Goal: Task Accomplishment & Management: Complete application form

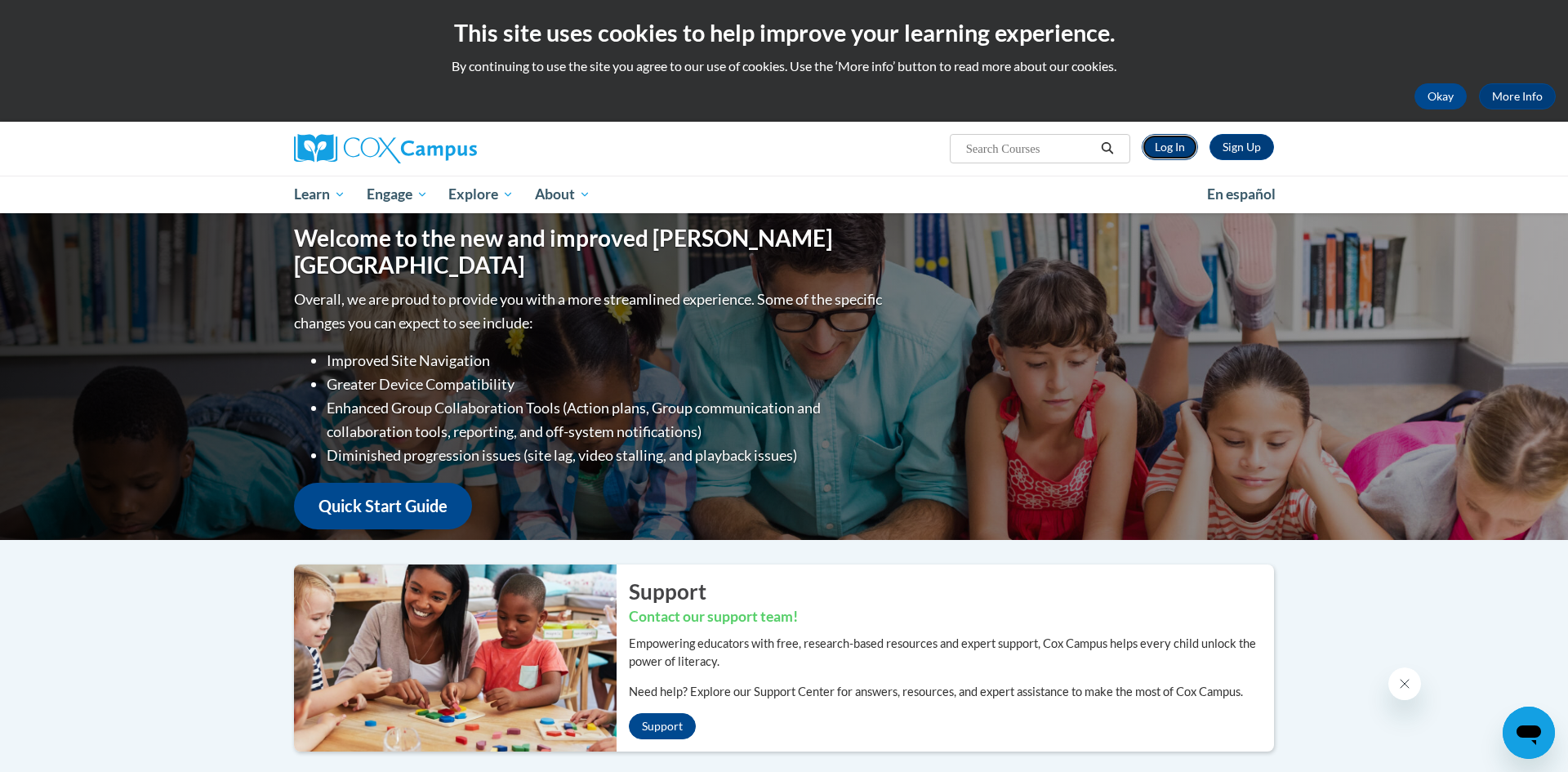
click at [1185, 137] on link "Log In" at bounding box center [1170, 147] width 56 height 26
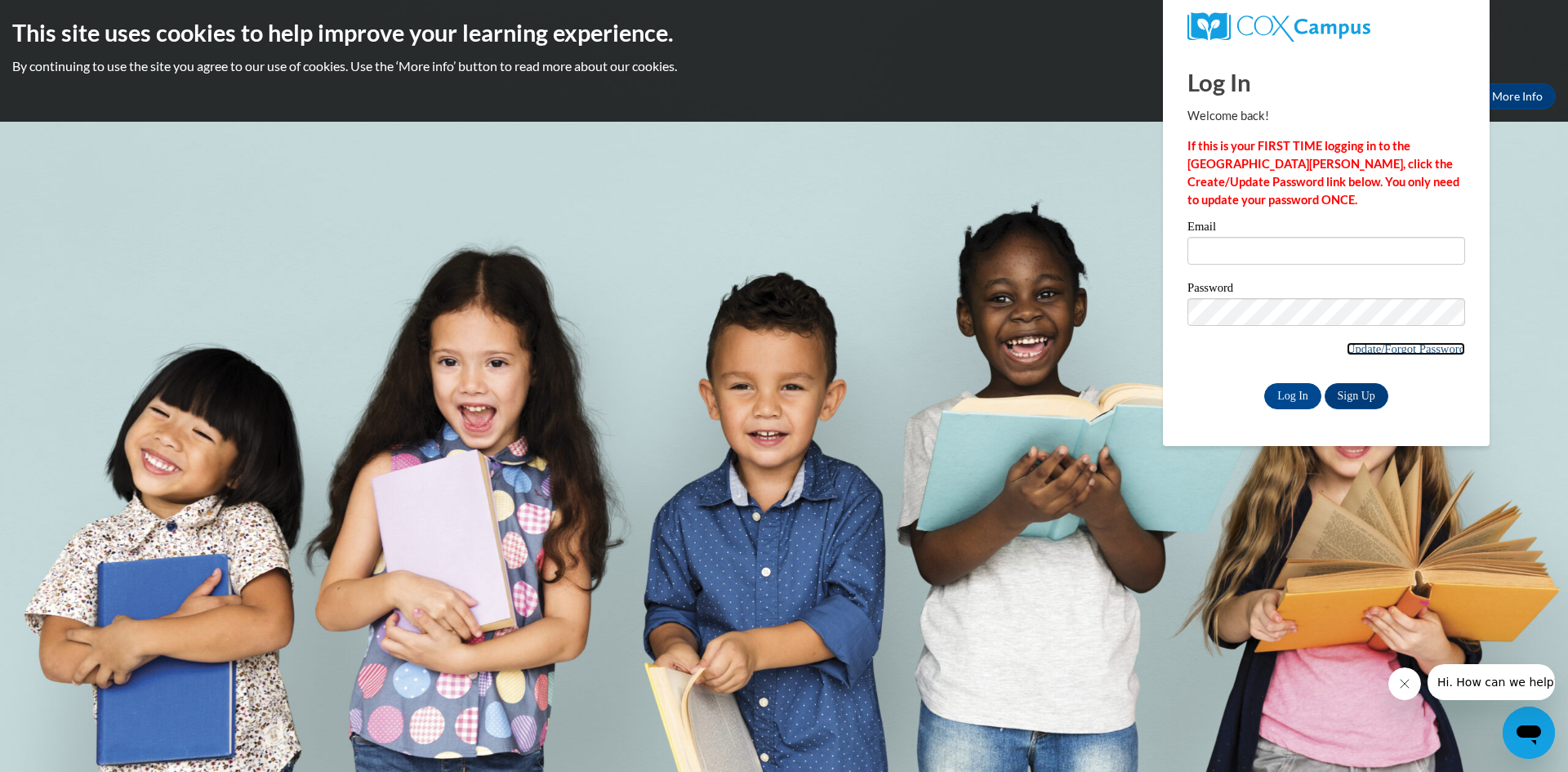
click at [1399, 346] on link "Update/Forgot Password" at bounding box center [1405, 349] width 119 height 13
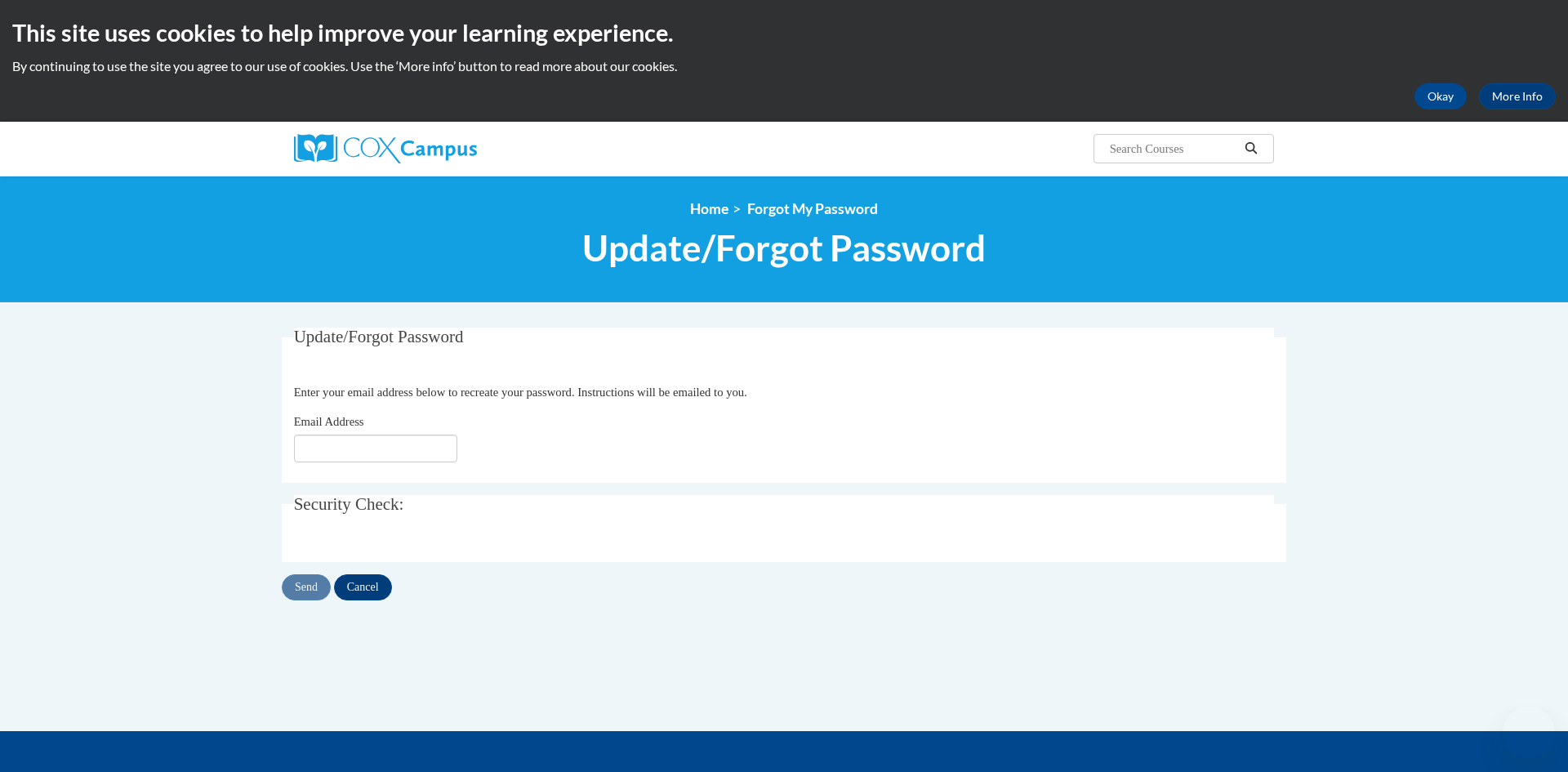
click at [401, 449] on input "Email Address" at bounding box center [376, 448] width 164 height 28
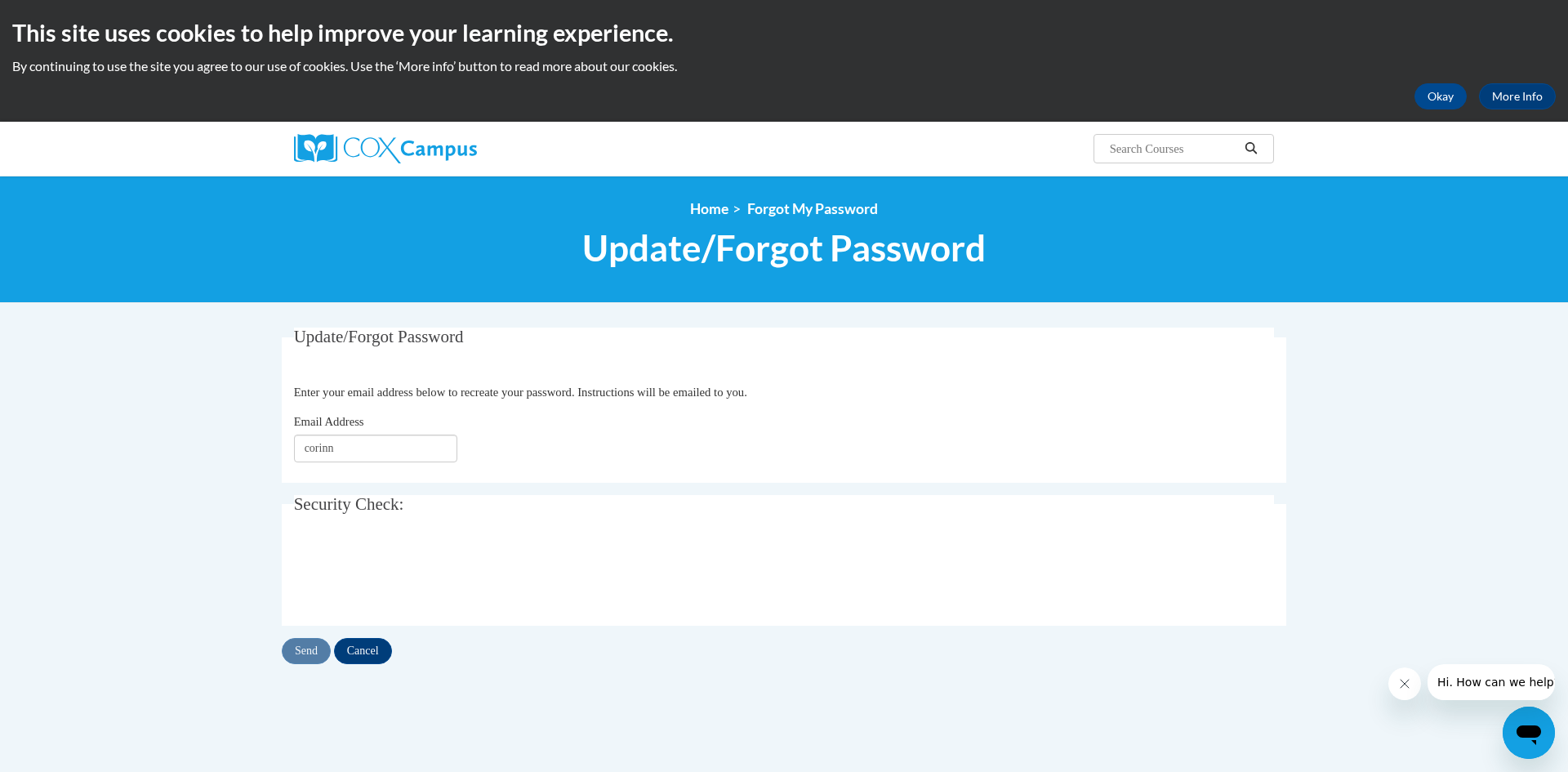
type input "corinne"
type input "Corinne.valaitis@aacs.net"
click at [312, 650] on input "Send" at bounding box center [305, 651] width 49 height 26
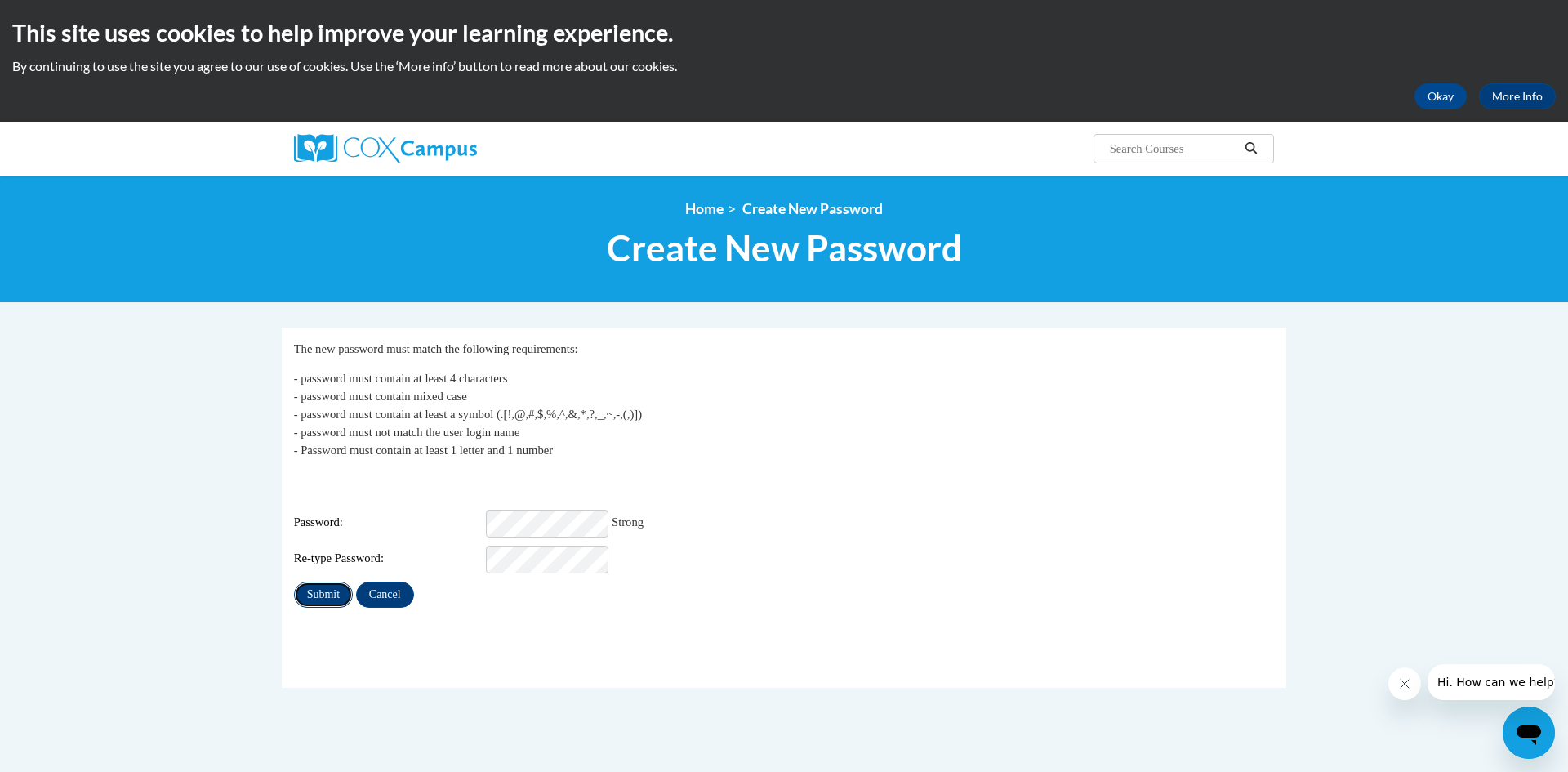
click at [303, 587] on input "Submit" at bounding box center [323, 595] width 59 height 26
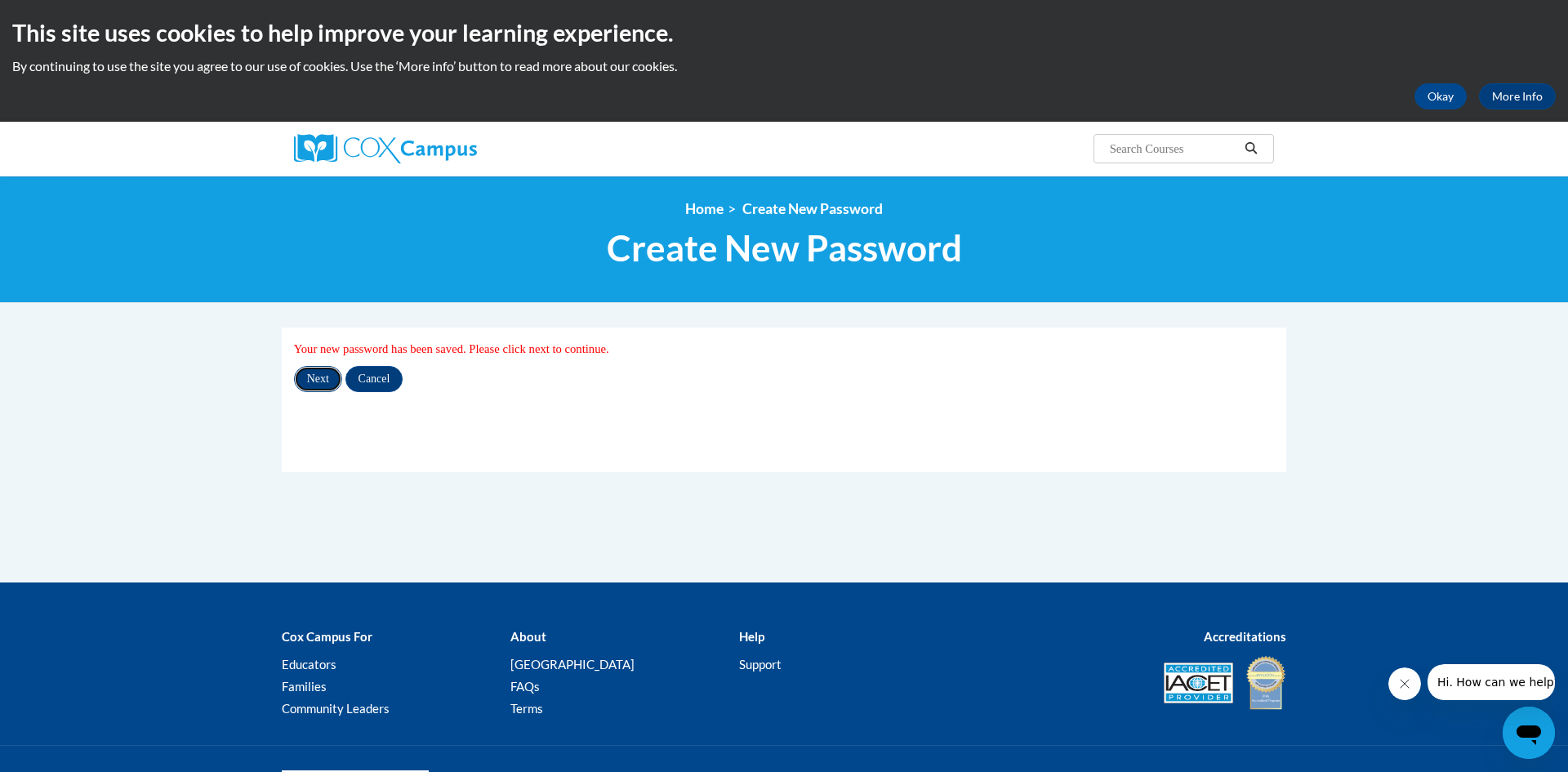
click at [320, 376] on input "Next" at bounding box center [318, 380] width 48 height 26
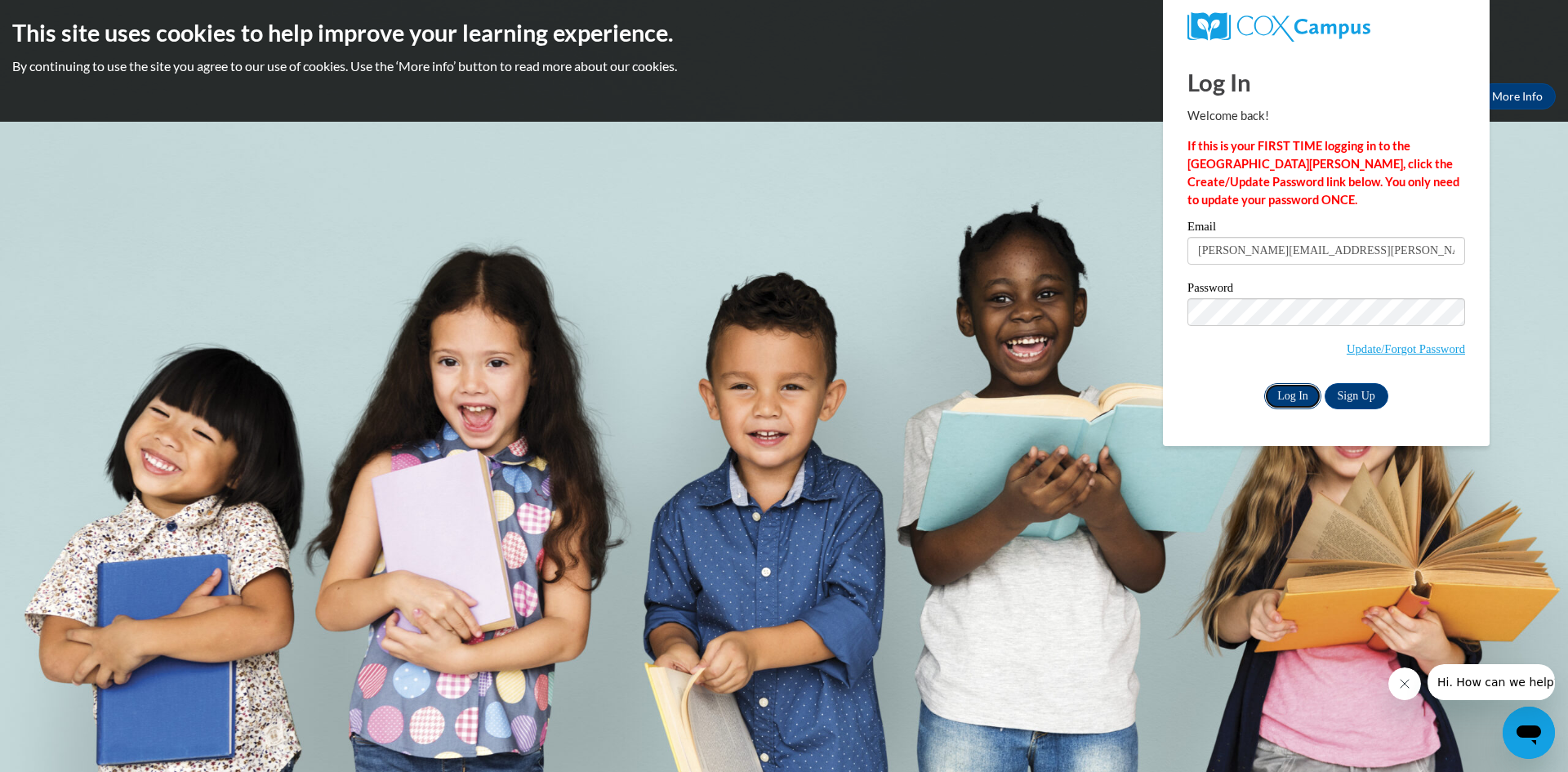
click at [1315, 392] on input "Log In" at bounding box center [1293, 396] width 57 height 26
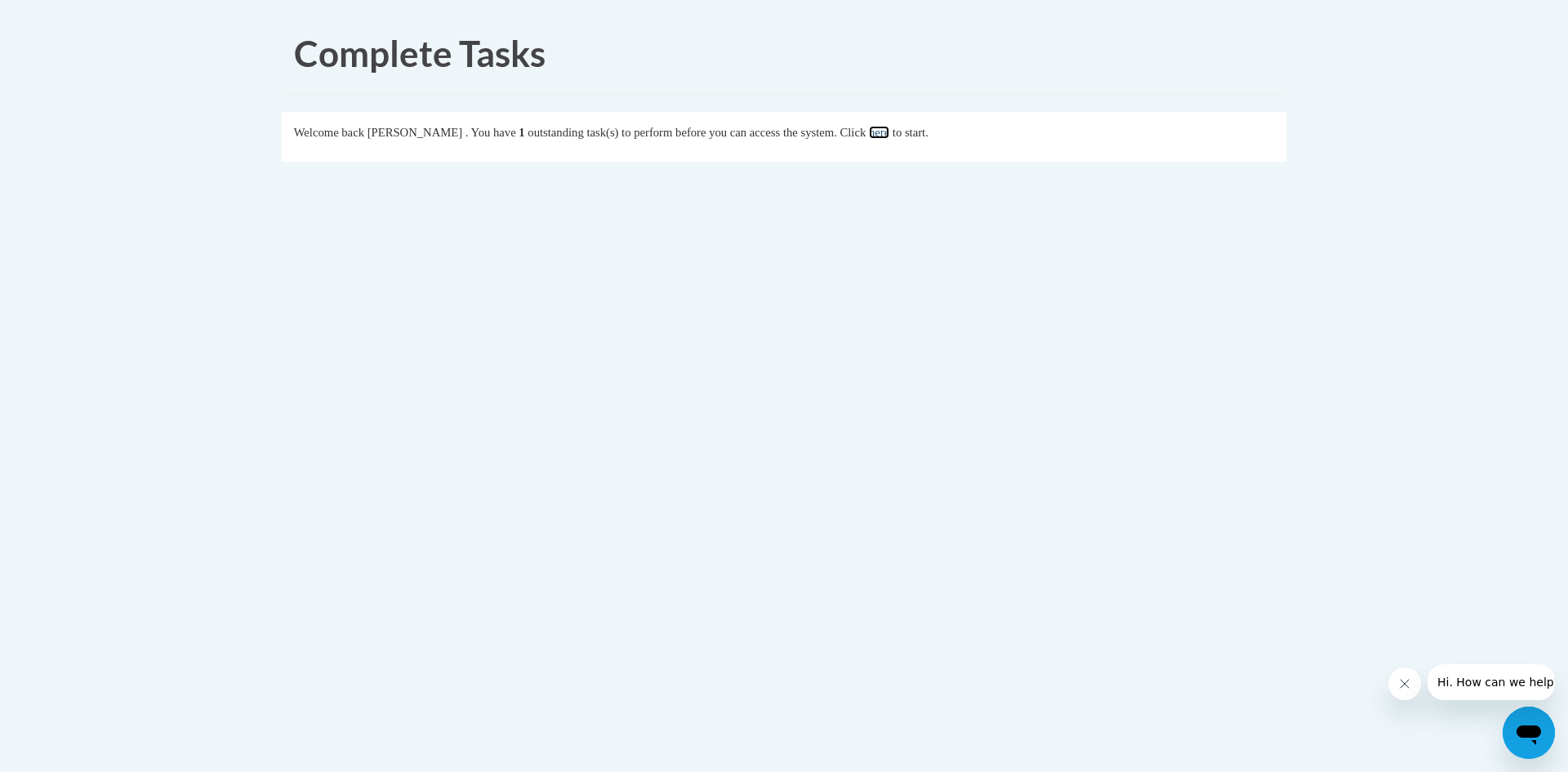
click at [889, 137] on link "here" at bounding box center [879, 132] width 20 height 13
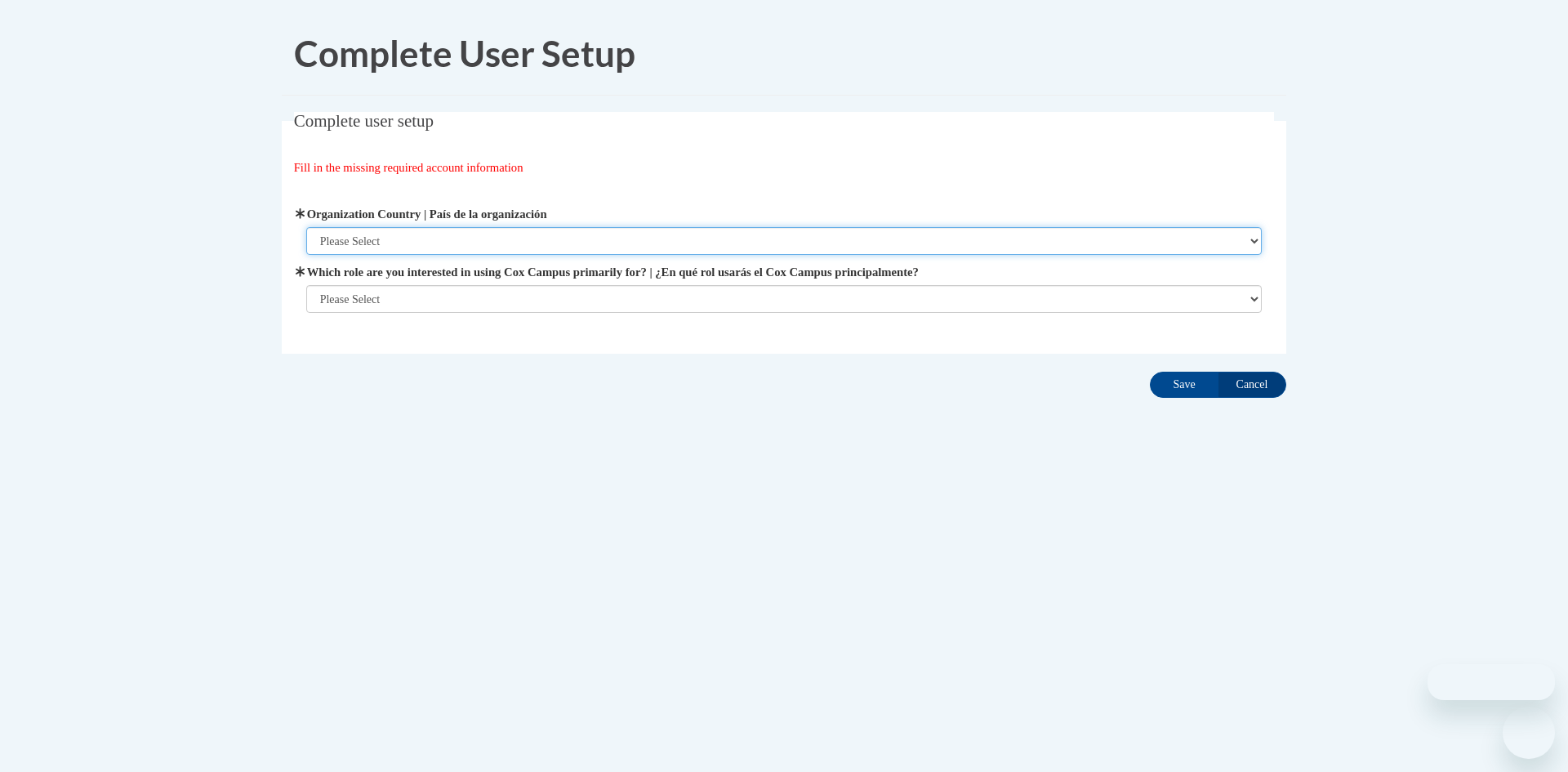
click at [371, 246] on select "Please Select United States | Estados Unidos Outside of the United States | Fue…" at bounding box center [784, 242] width 956 height 28
select select "ad49bcad-a171-4b2e-b99c-48b446064914"
click at [306, 228] on select "Please Select United States | Estados Unidos Outside of the United States | Fue…" at bounding box center [784, 242] width 956 height 28
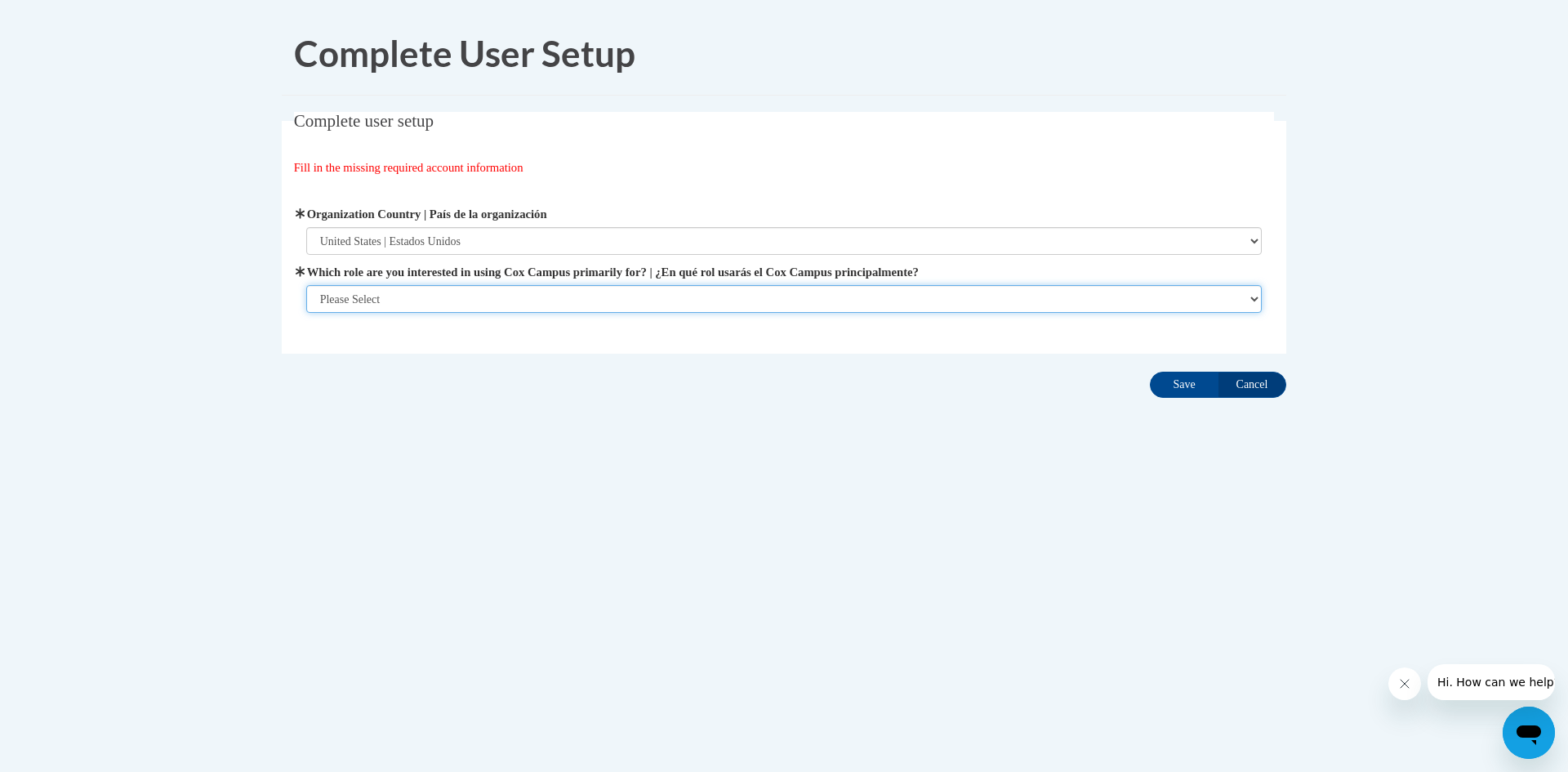
click at [388, 300] on select "Please Select College/University | Colegio/Universidad Community/Nonprofit Part…" at bounding box center [784, 300] width 956 height 28
select select "fbf2d438-af2f-41f8-98f1-81c410e29de3"
click at [306, 313] on select "Please Select College/University | Colegio/Universidad Community/Nonprofit Part…" at bounding box center [784, 300] width 956 height 28
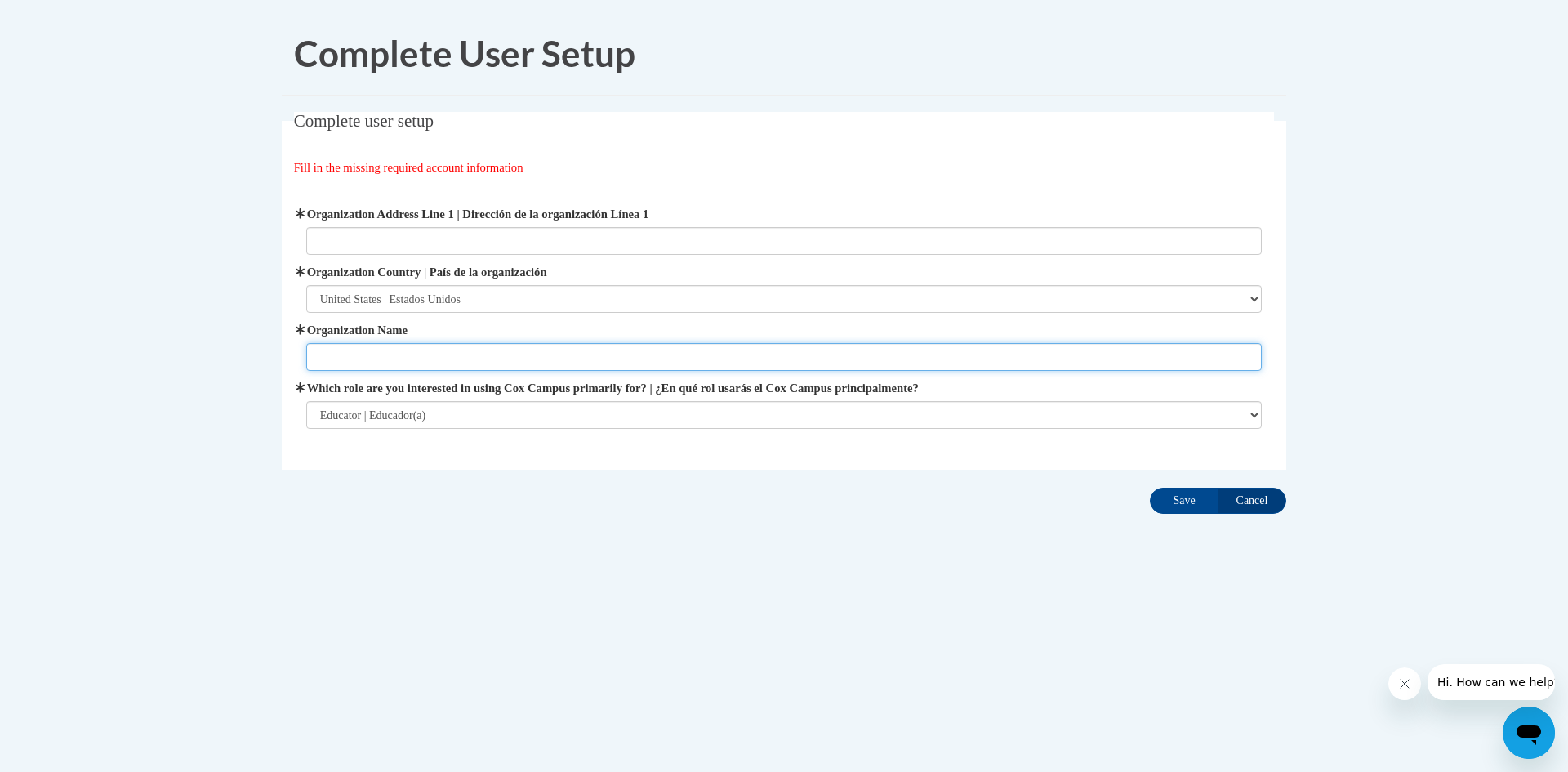
click at [447, 349] on input "Organization Name" at bounding box center [784, 358] width 956 height 28
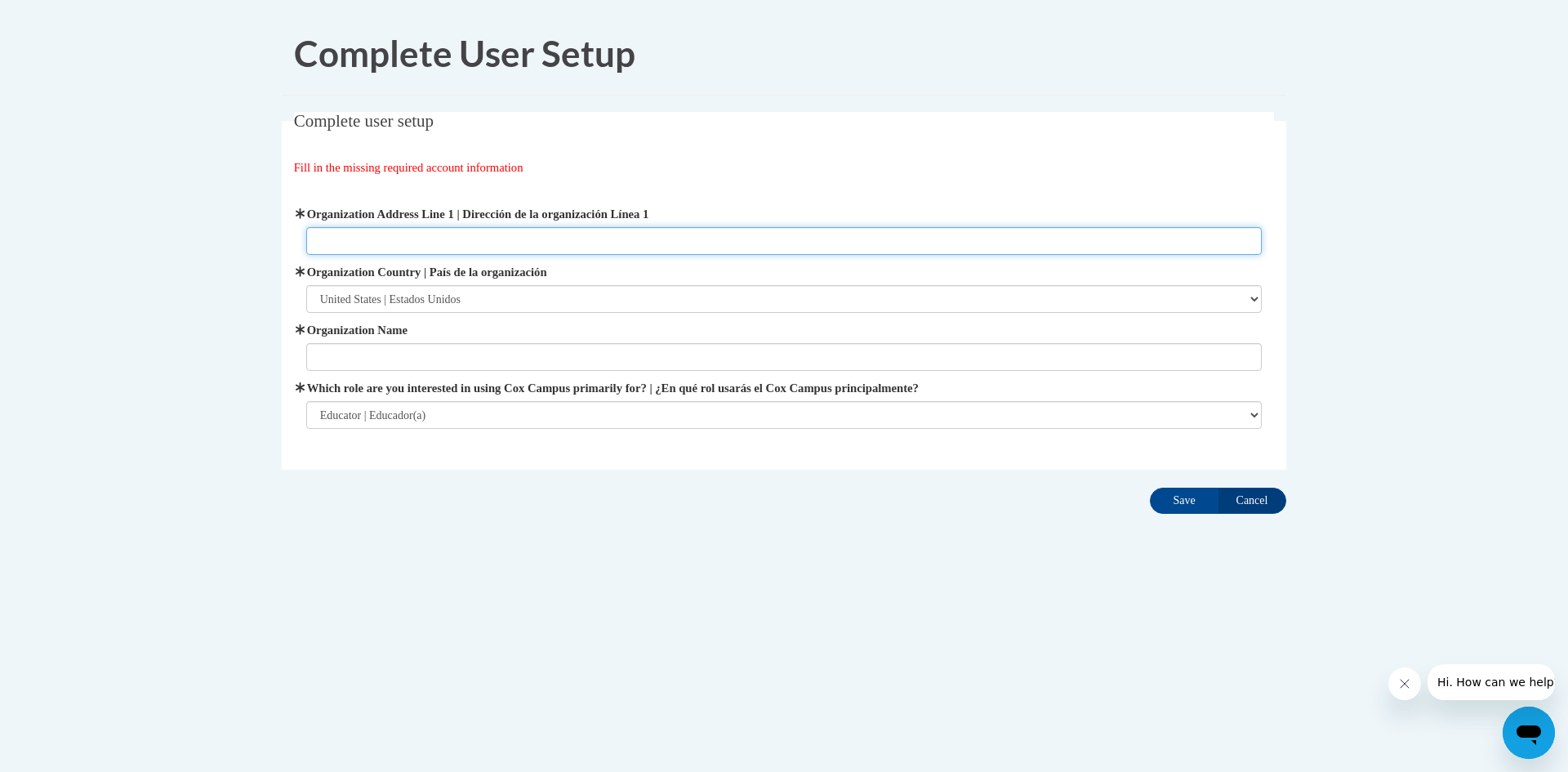
click at [452, 242] on input "Organization Address Line 1 | Dirección de la organización Línea 1" at bounding box center [784, 242] width 956 height 28
paste input "541 W 34th St. Ashtabula, OH 44004"
type input "541 W 34th St. Ashtabula, OH 44004"
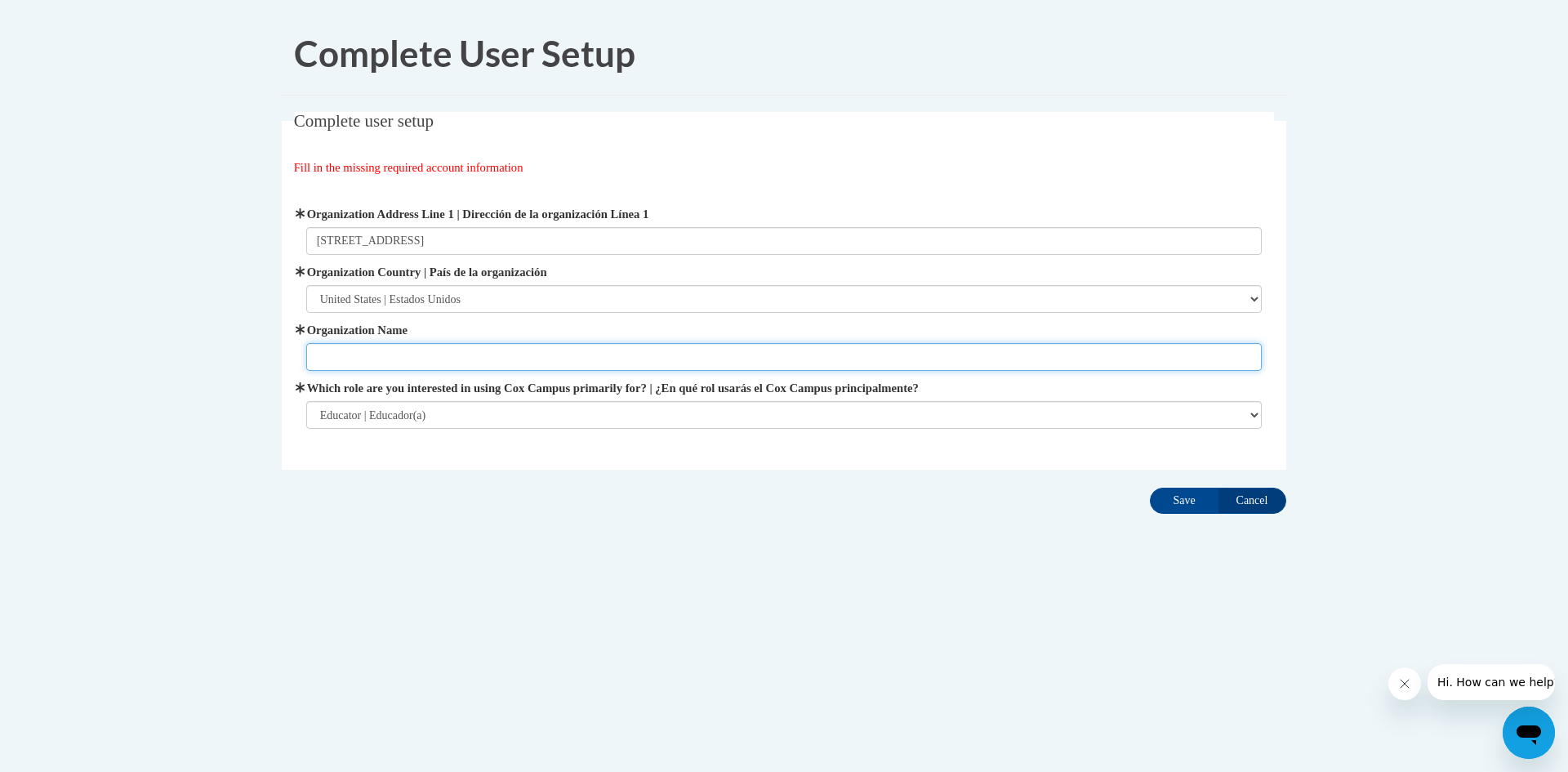
click at [480, 352] on input "Organization Name" at bounding box center [784, 358] width 956 height 28
type input "AACS"
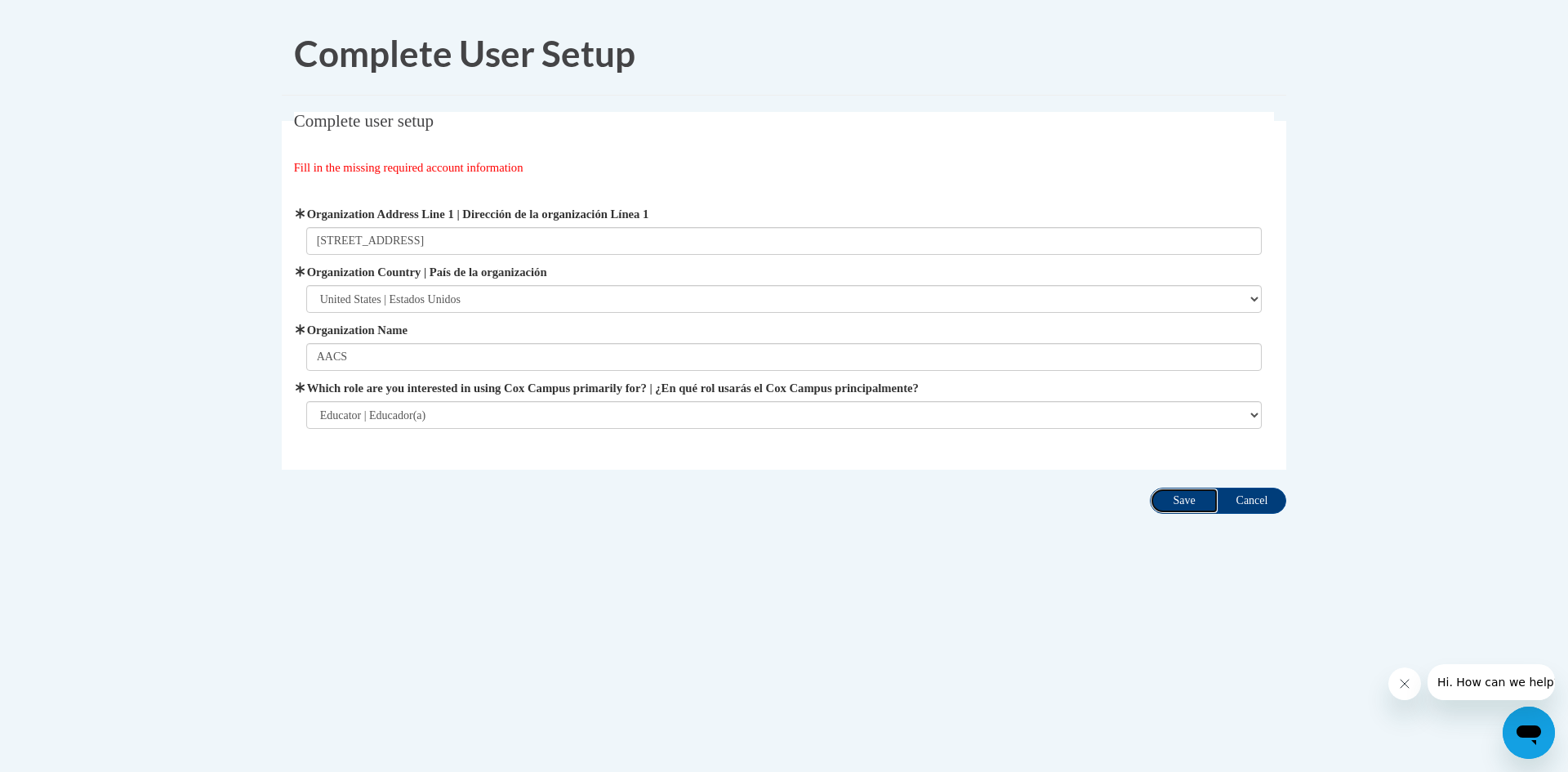
click at [1208, 503] on input "Save" at bounding box center [1184, 501] width 69 height 26
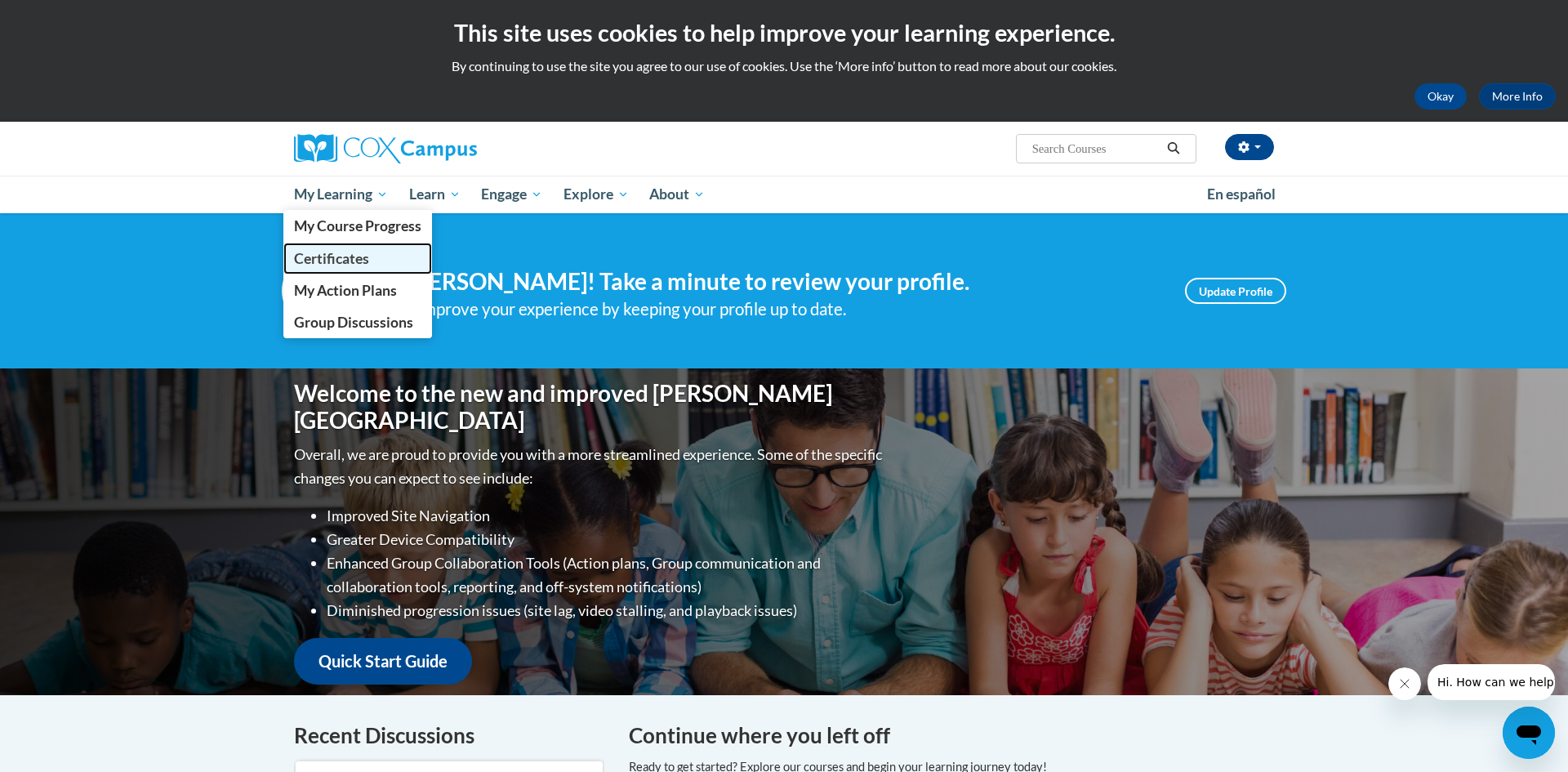
click at [363, 259] on span "Certificates" at bounding box center [331, 258] width 75 height 17
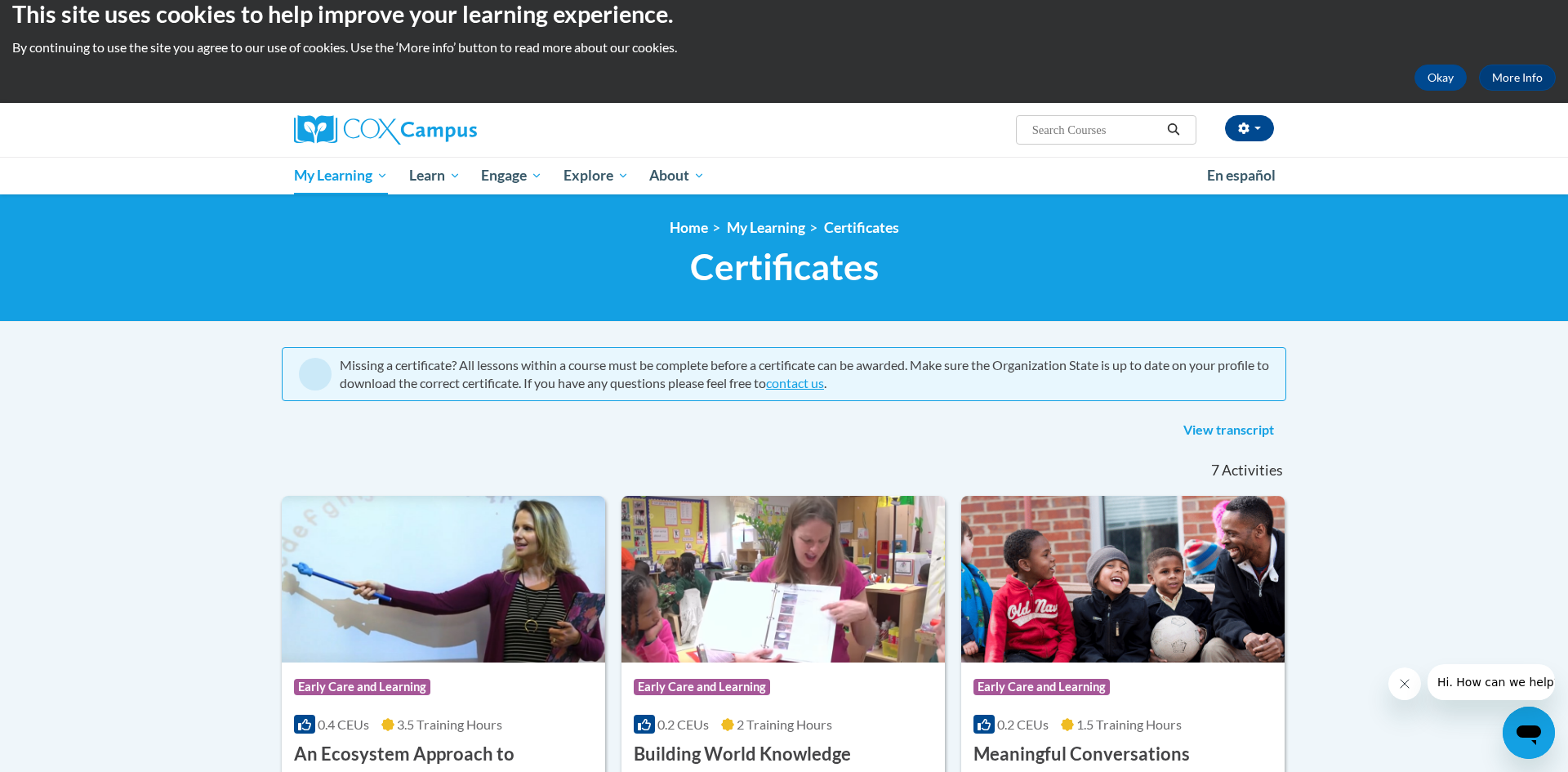
scroll to position [7, 0]
